Goal: Information Seeking & Learning: Find specific page/section

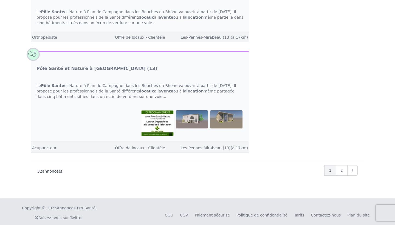
scroll to position [2021, 0]
click at [300, 213] on link "Tarifs" at bounding box center [299, 215] width 10 height 4
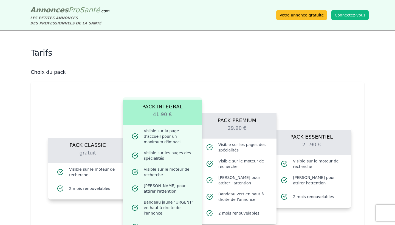
click at [58, 12] on span "Annonces" at bounding box center [49, 10] width 38 height 8
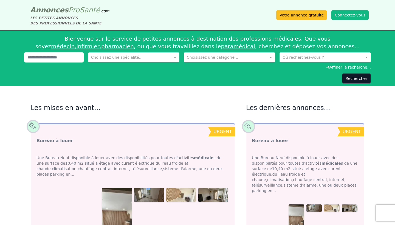
click at [54, 58] on input "text" at bounding box center [53, 57] width 59 height 10
click at [300, 58] on input "text" at bounding box center [319, 56] width 74 height 5
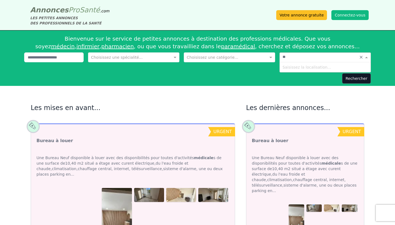
type input "***"
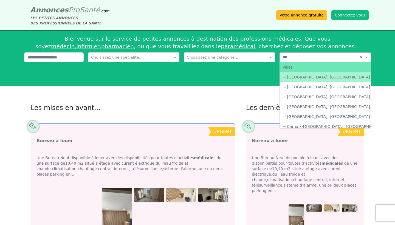
click at [323, 77] on div "→ [GEOGRAPHIC_DATA], [GEOGRAPHIC_DATA]" at bounding box center [324, 77] width 91 height 10
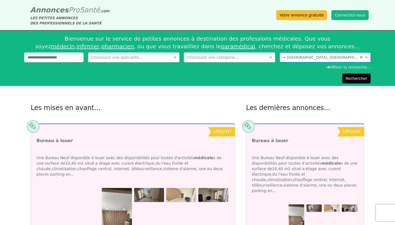
click at [361, 82] on button "Rechercher" at bounding box center [356, 78] width 29 height 10
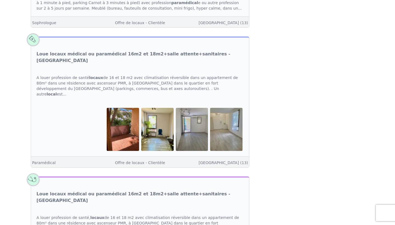
scroll to position [398, 0]
